Goal: Task Accomplishment & Management: Complete application form

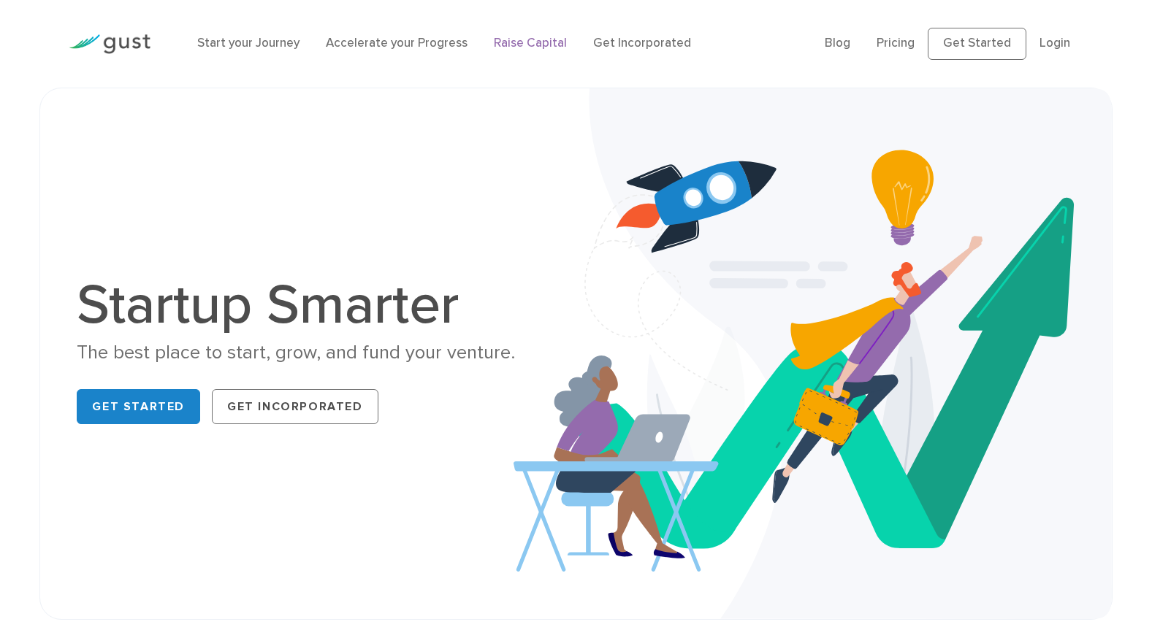
click at [525, 42] on link "Raise Capital" at bounding box center [530, 43] width 73 height 15
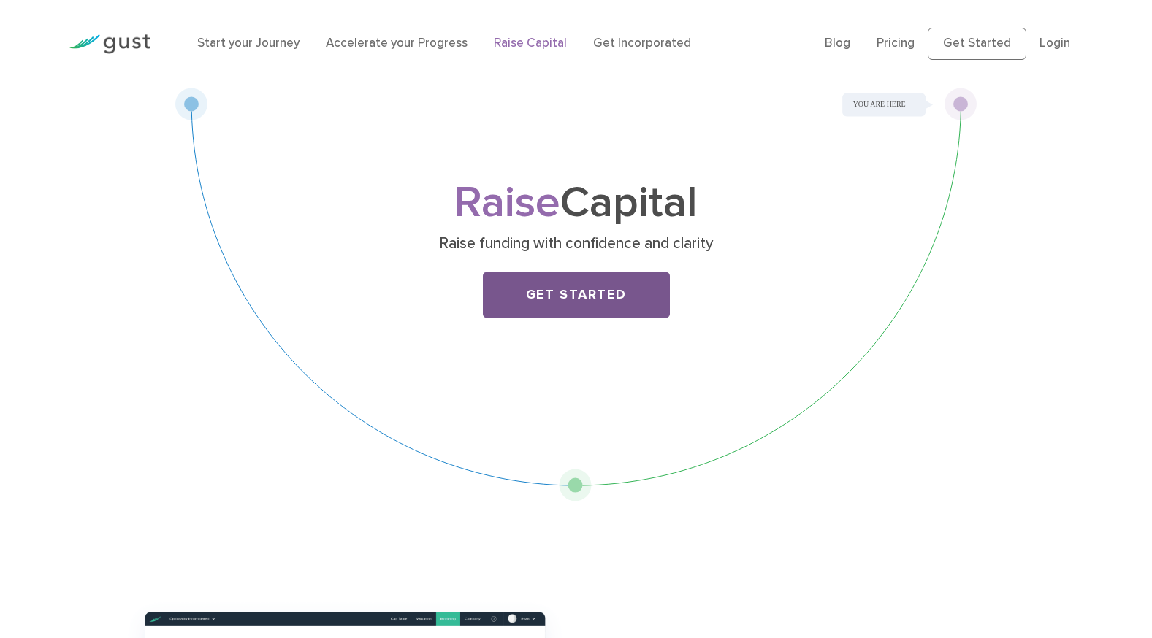
click at [613, 290] on link "Get Started" at bounding box center [576, 295] width 187 height 47
